Goal: Information Seeking & Learning: Learn about a topic

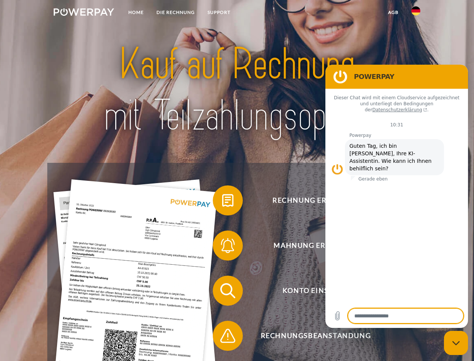
click at [84, 13] on img at bounding box center [84, 12] width 60 height 8
click at [416, 13] on img at bounding box center [416, 10] width 9 height 9
click at [393, 12] on link "agb" at bounding box center [393, 13] width 23 height 14
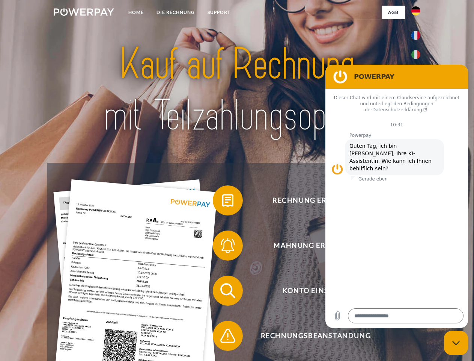
click at [222, 202] on span at bounding box center [217, 200] width 38 height 38
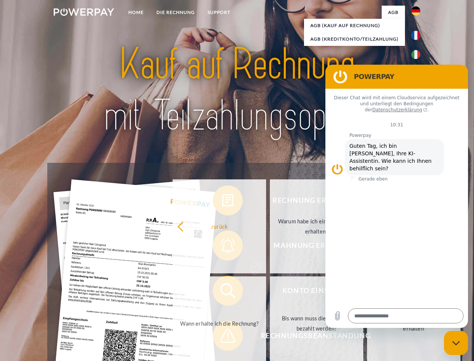
click at [222, 247] on div "Rechnung erhalten? Mahnung erhalten? Konto einsehen" at bounding box center [236, 313] width 379 height 301
click at [270, 292] on link "Bis wann muss die Rechnung bezahlt werden?" at bounding box center [317, 323] width 94 height 94
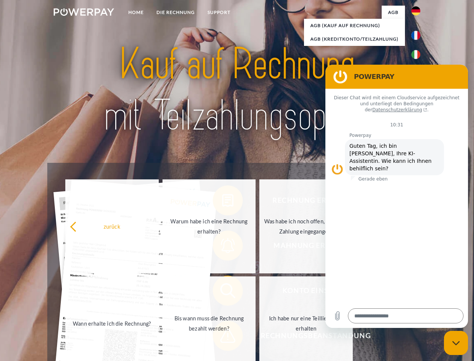
click at [222, 337] on span at bounding box center [217, 336] width 38 height 38
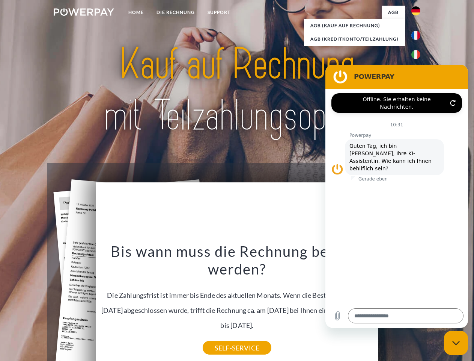
click at [456, 343] on icon "Messaging-Fenster schließen" at bounding box center [457, 342] width 8 height 5
type textarea "*"
